Goal: Information Seeking & Learning: Learn about a topic

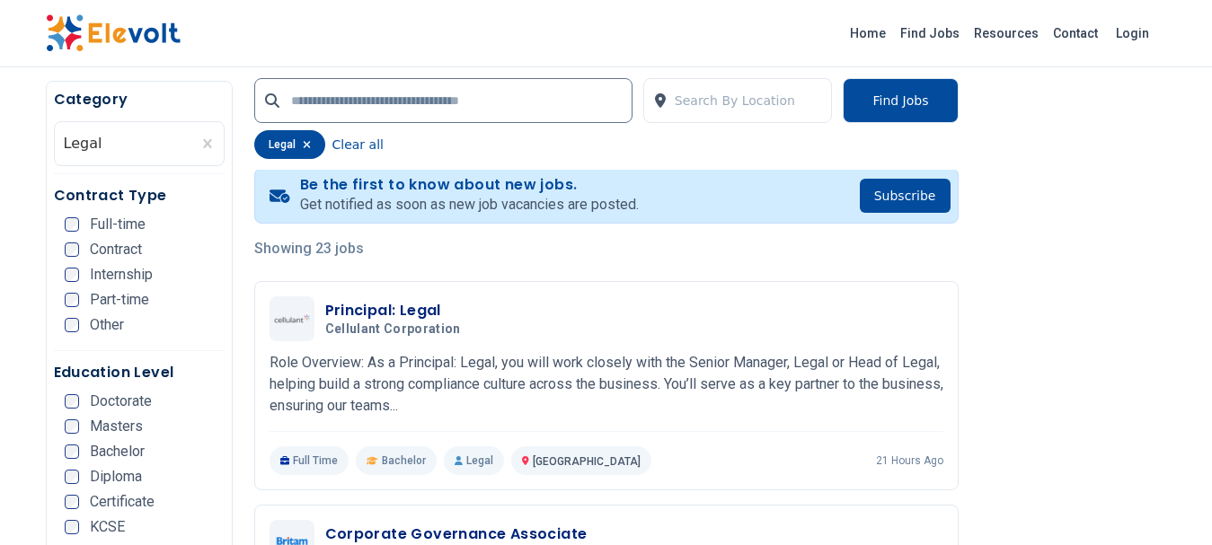
scroll to position [491, 0]
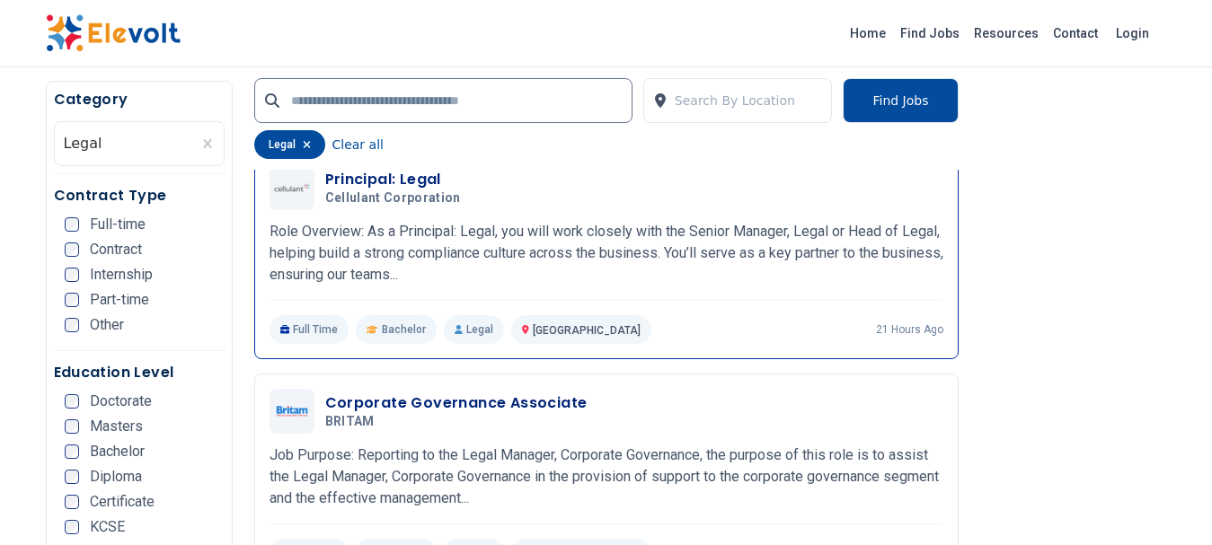
click at [397, 176] on h3 "Principal: Legal" at bounding box center [396, 180] width 143 height 22
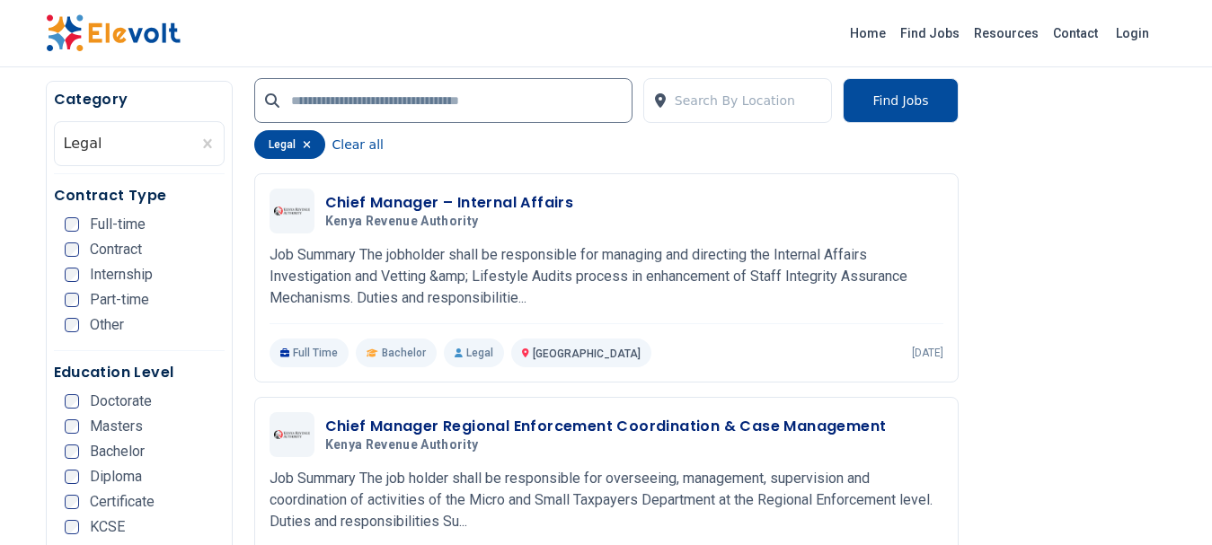
scroll to position [1675, 0]
